Goal: Navigation & Orientation: Find specific page/section

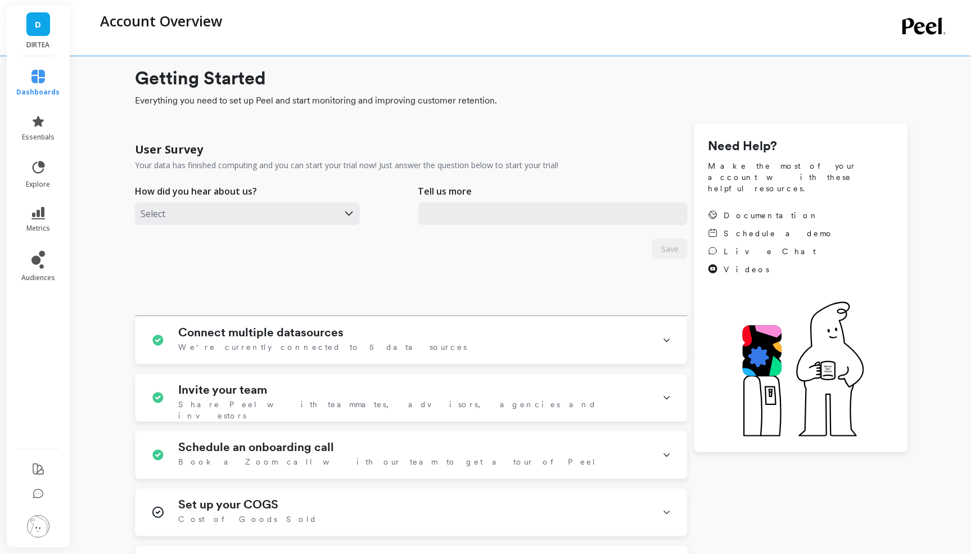
click at [477, 11] on div "Account Overview" at bounding box center [475, 28] width 762 height 56
click at [40, 133] on span "essentials" at bounding box center [38, 137] width 33 height 9
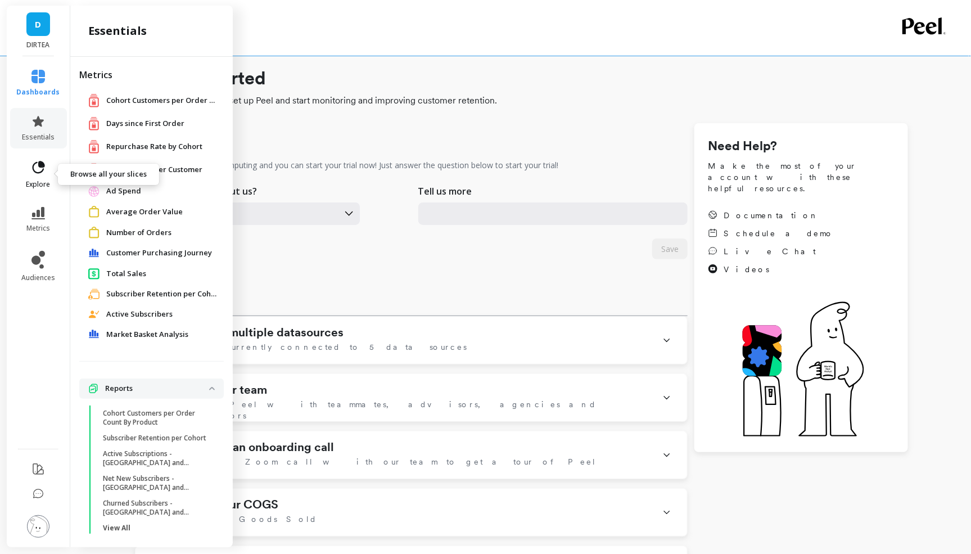
click at [44, 167] on icon at bounding box center [38, 168] width 16 height 16
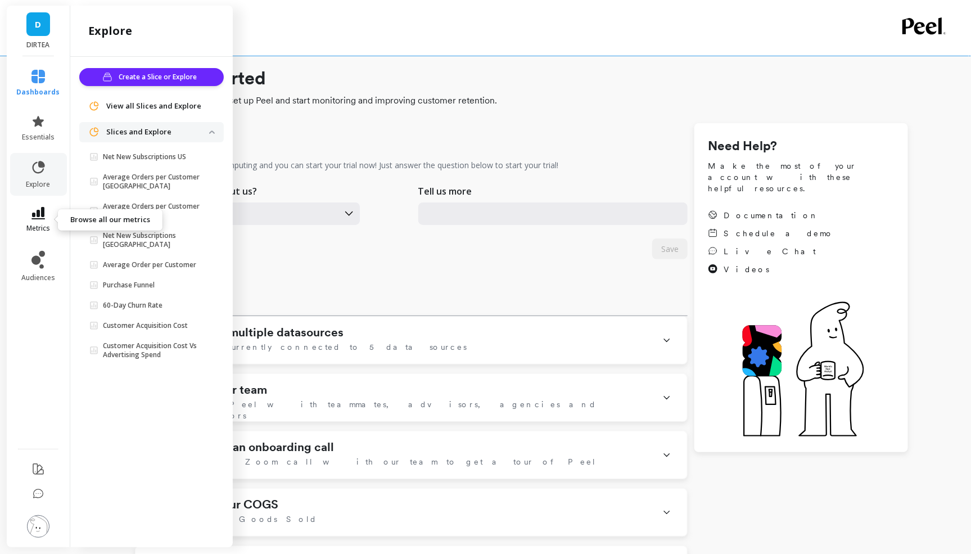
click at [28, 218] on link "metrics" at bounding box center [38, 220] width 43 height 26
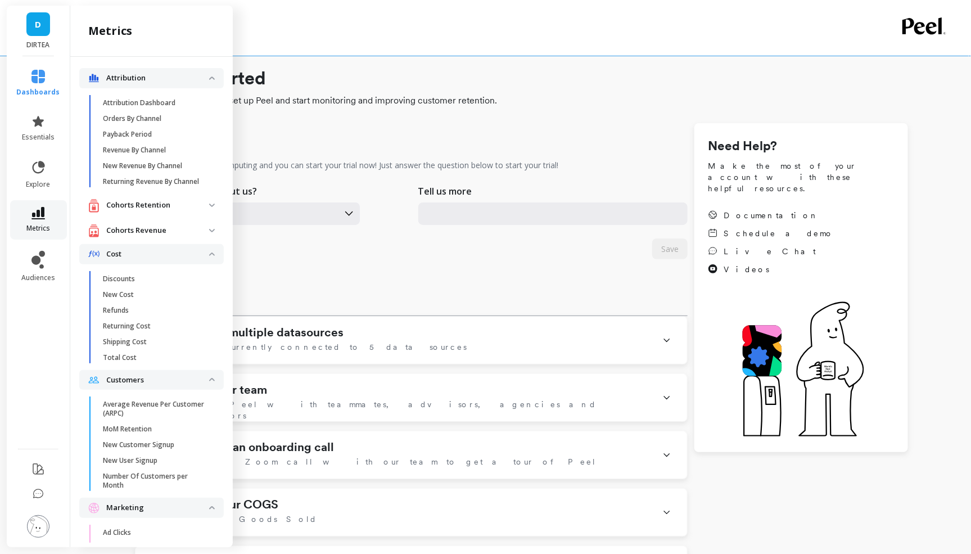
scroll to position [591, 0]
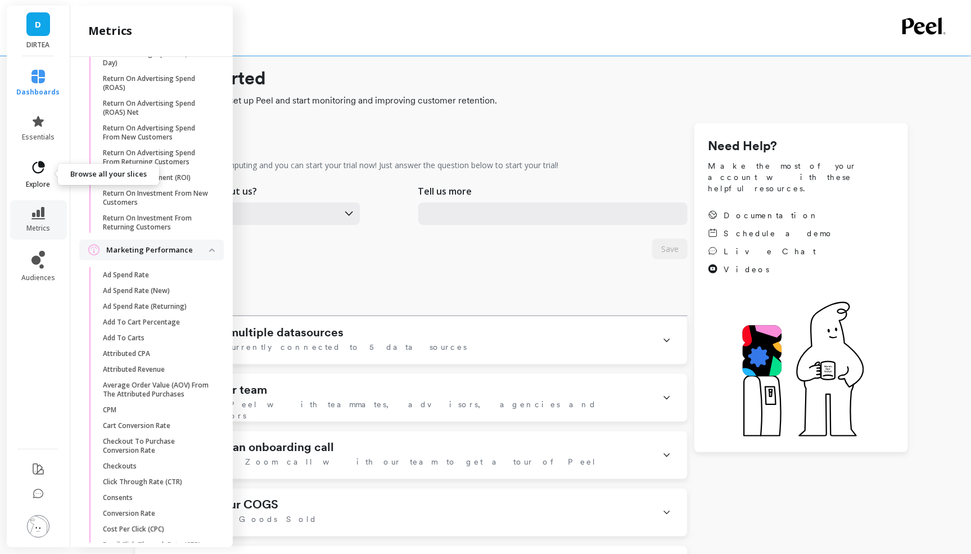
click at [36, 171] on icon at bounding box center [38, 168] width 16 height 16
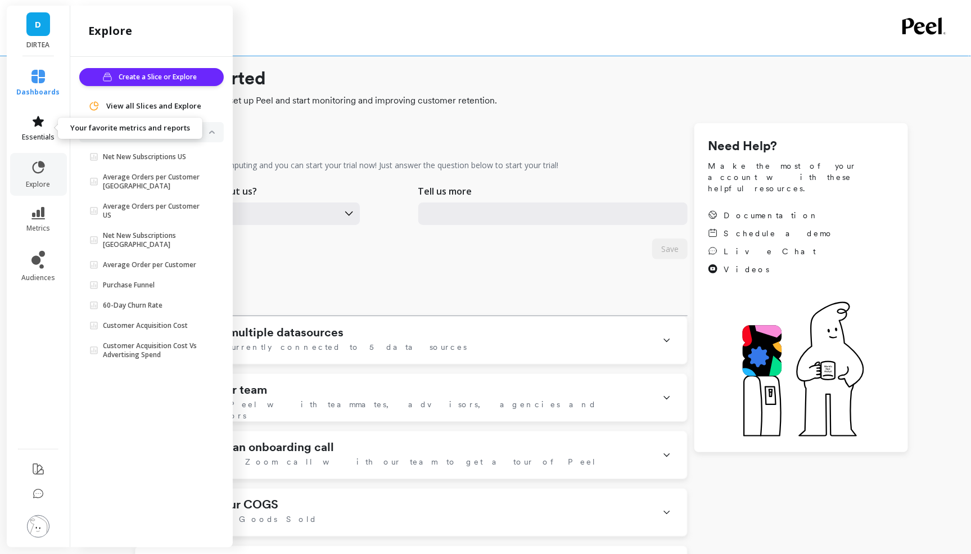
click at [39, 128] on icon at bounding box center [37, 121] width 13 height 13
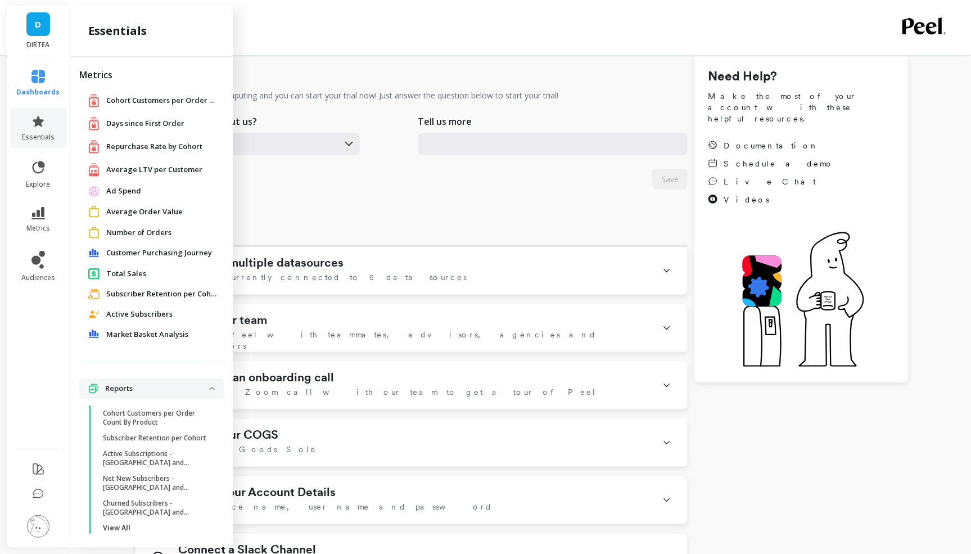
scroll to position [70, 0]
click at [47, 90] on span "dashboards" at bounding box center [38, 92] width 43 height 9
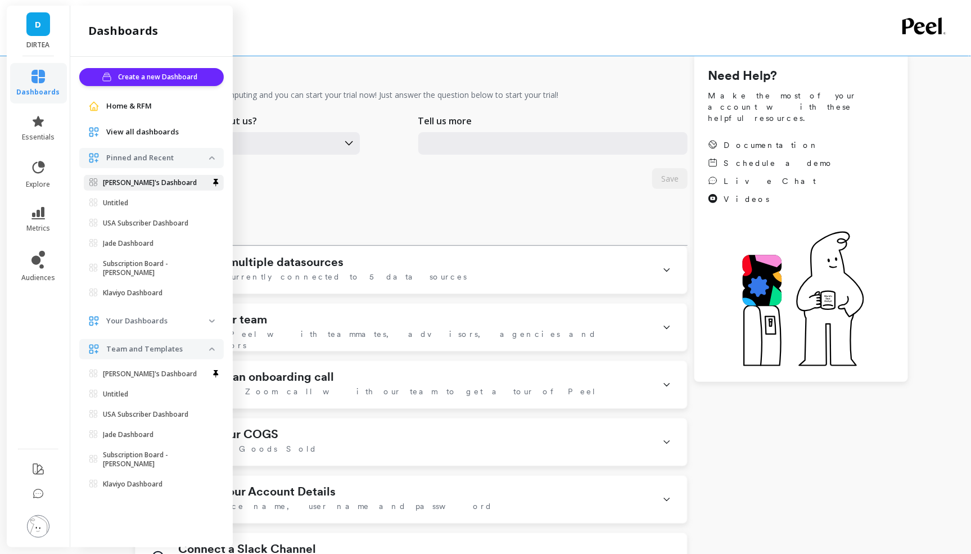
click at [143, 181] on p "[PERSON_NAME]'s Dashboard" at bounding box center [150, 182] width 94 height 9
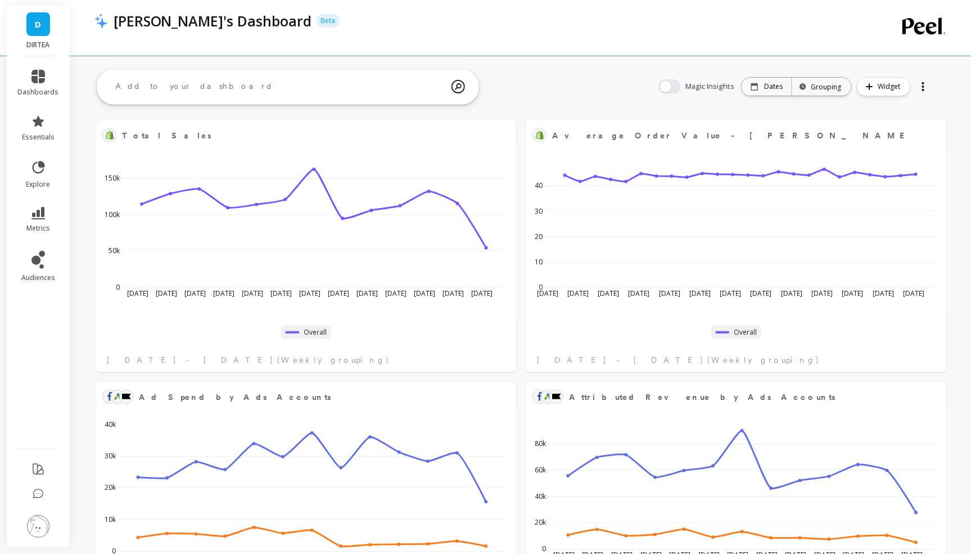
scroll to position [197, 827]
